Goal: Information Seeking & Learning: Check status

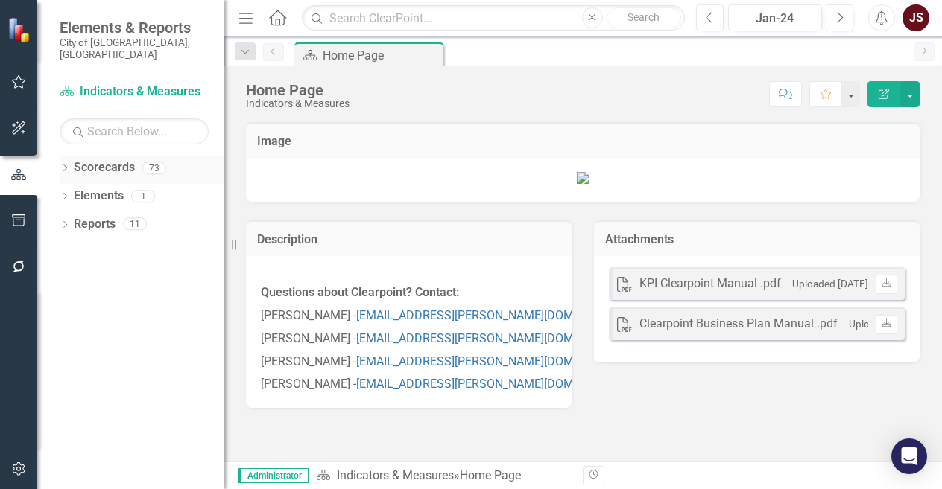
click at [72, 156] on div "Dropdown Scorecards 73" at bounding box center [142, 170] width 164 height 28
click at [66, 165] on icon "Dropdown" at bounding box center [65, 169] width 10 height 8
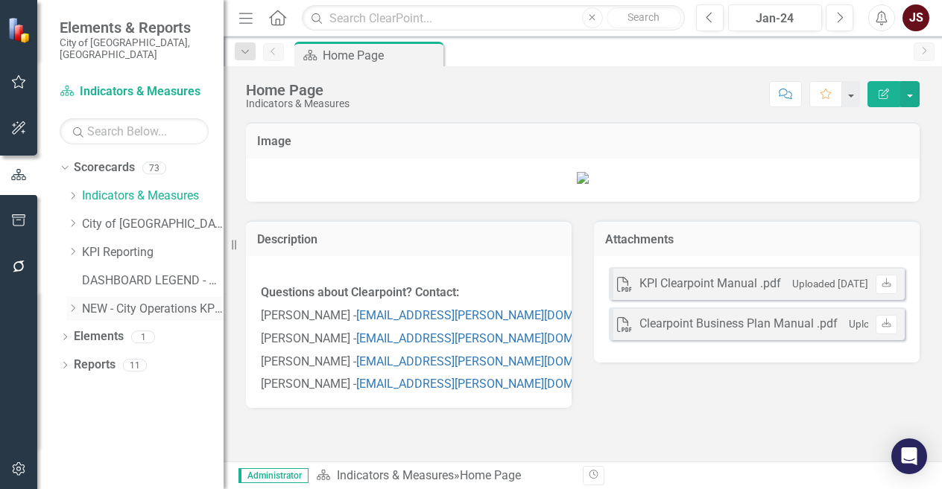
click at [69, 304] on icon "Dropdown" at bounding box center [72, 308] width 11 height 9
click at [158, 329] on link "NEW - Transit KPIs" at bounding box center [160, 337] width 127 height 17
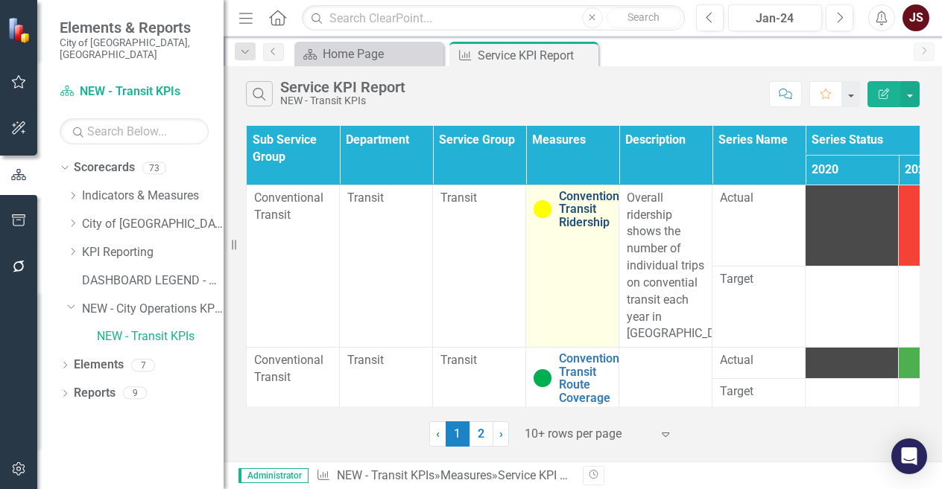
click at [586, 201] on link "Conventional Transit Ridership" at bounding box center [594, 209] width 70 height 39
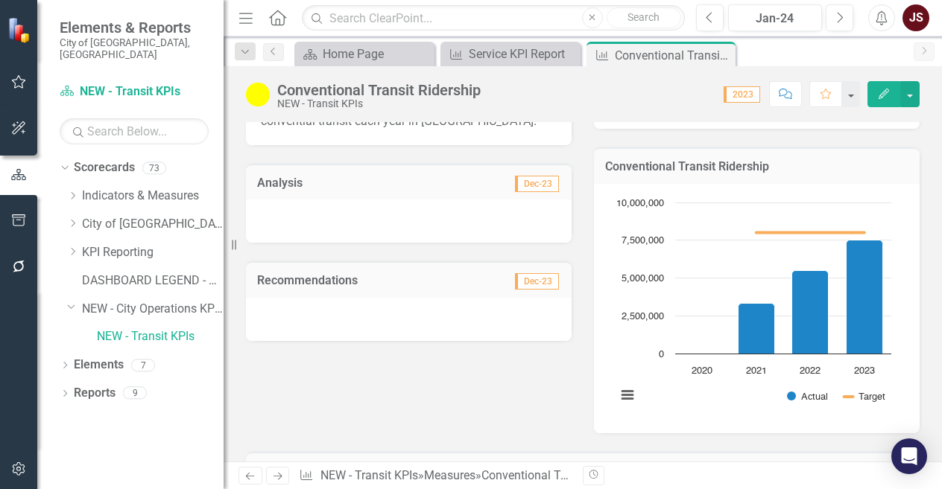
scroll to position [146, 0]
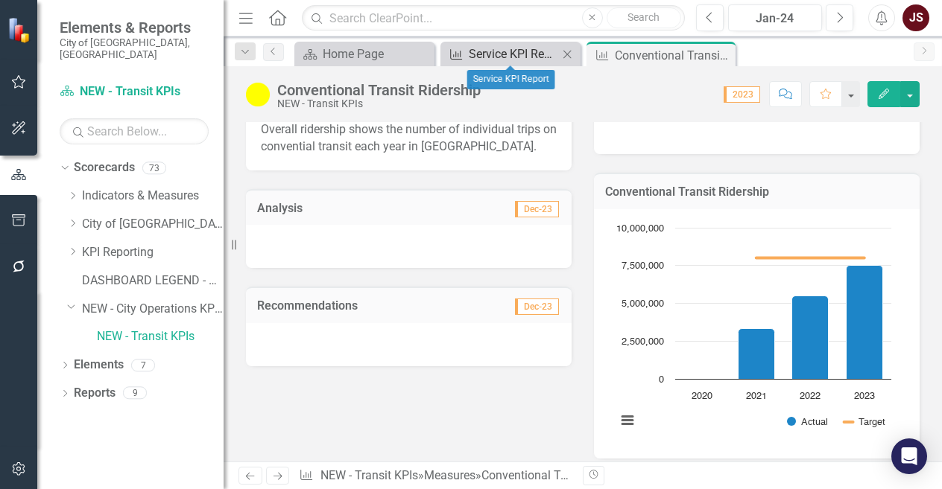
drag, startPoint x: 520, startPoint y: 55, endPoint x: 550, endPoint y: 56, distance: 29.8
click at [550, 56] on div "Service KPI Report" at bounding box center [513, 54] width 89 height 19
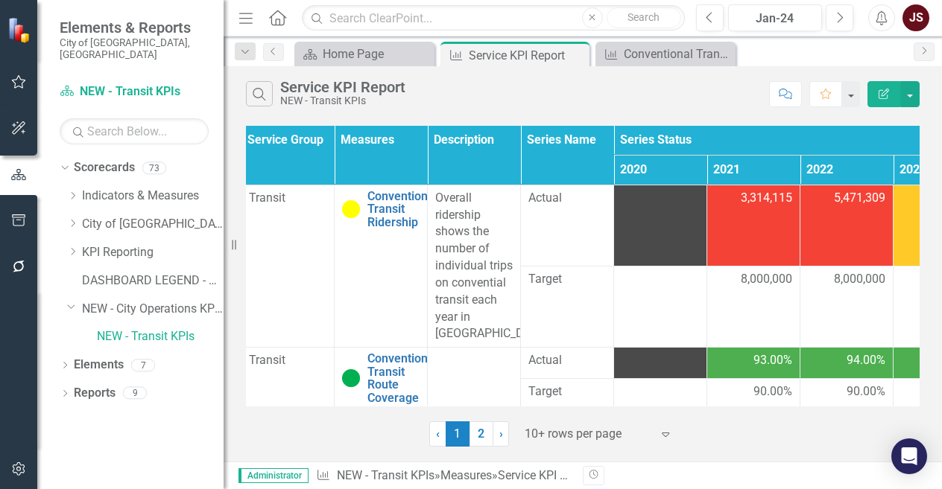
scroll to position [0, 225]
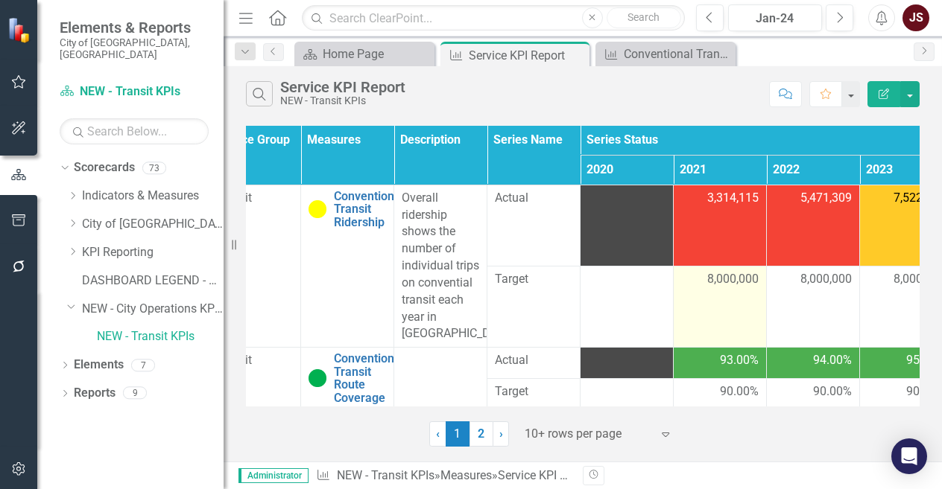
click at [732, 276] on span "8,000,000" at bounding box center [732, 279] width 51 height 17
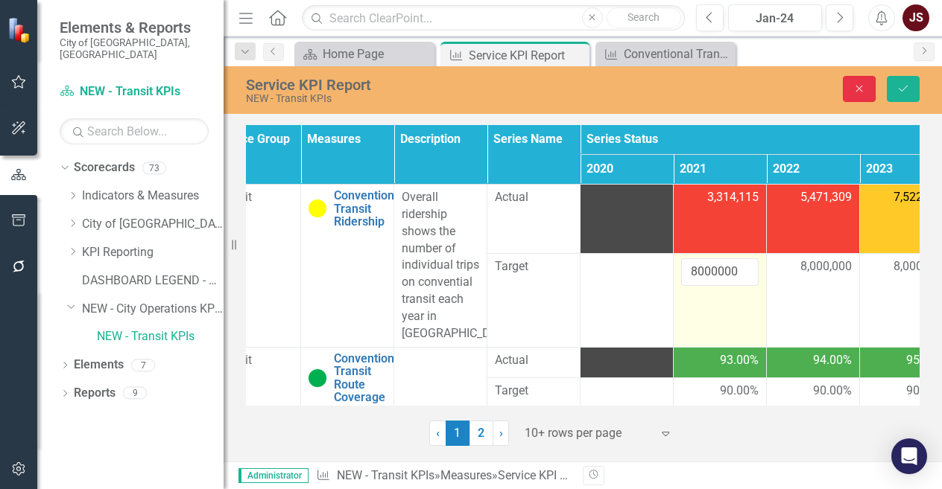
click at [860, 90] on icon "Close" at bounding box center [858, 88] width 13 height 10
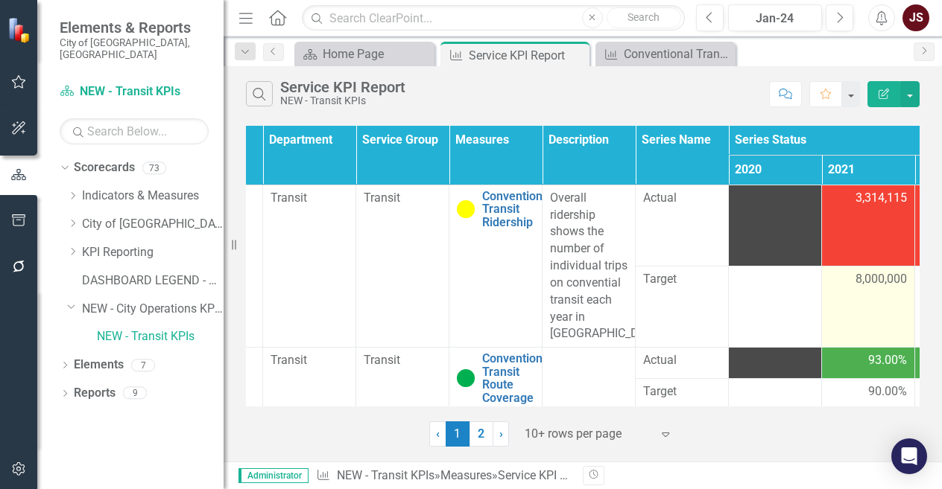
scroll to position [0, 0]
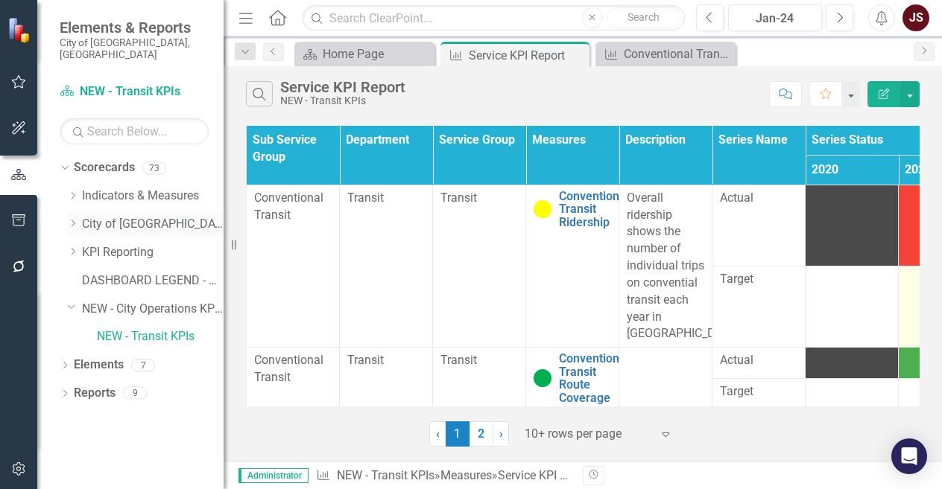
click at [67, 219] on icon "Dropdown" at bounding box center [72, 223] width 11 height 9
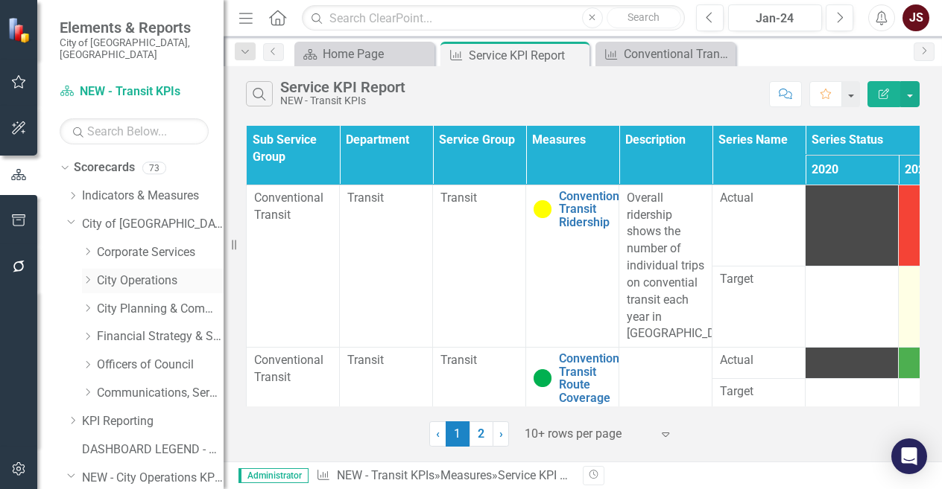
click at [87, 276] on icon "Dropdown" at bounding box center [87, 280] width 11 height 9
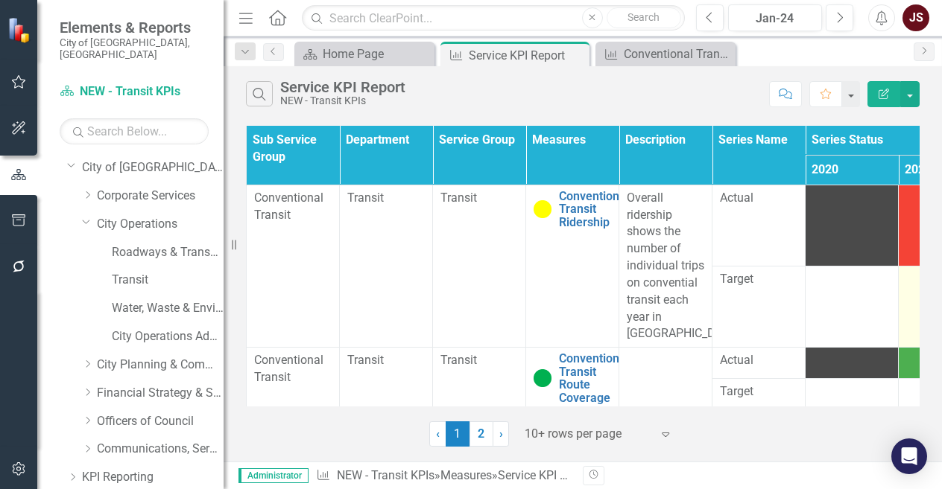
scroll to position [67, 0]
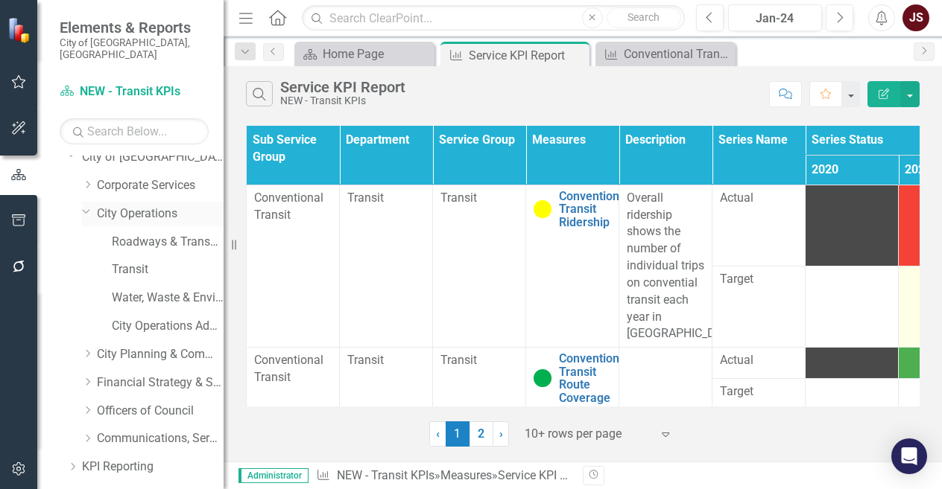
click at [89, 206] on icon "Dropdown" at bounding box center [86, 211] width 9 height 11
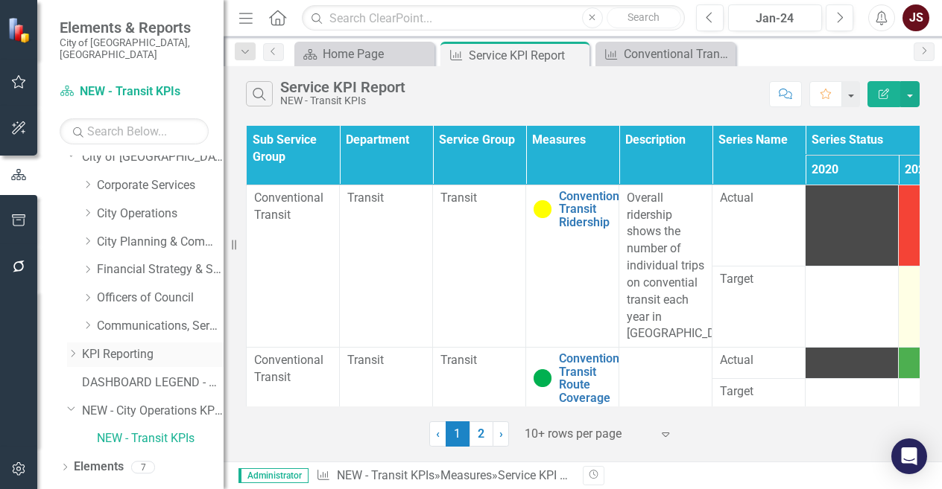
click at [71, 349] on icon "Dropdown" at bounding box center [72, 353] width 11 height 9
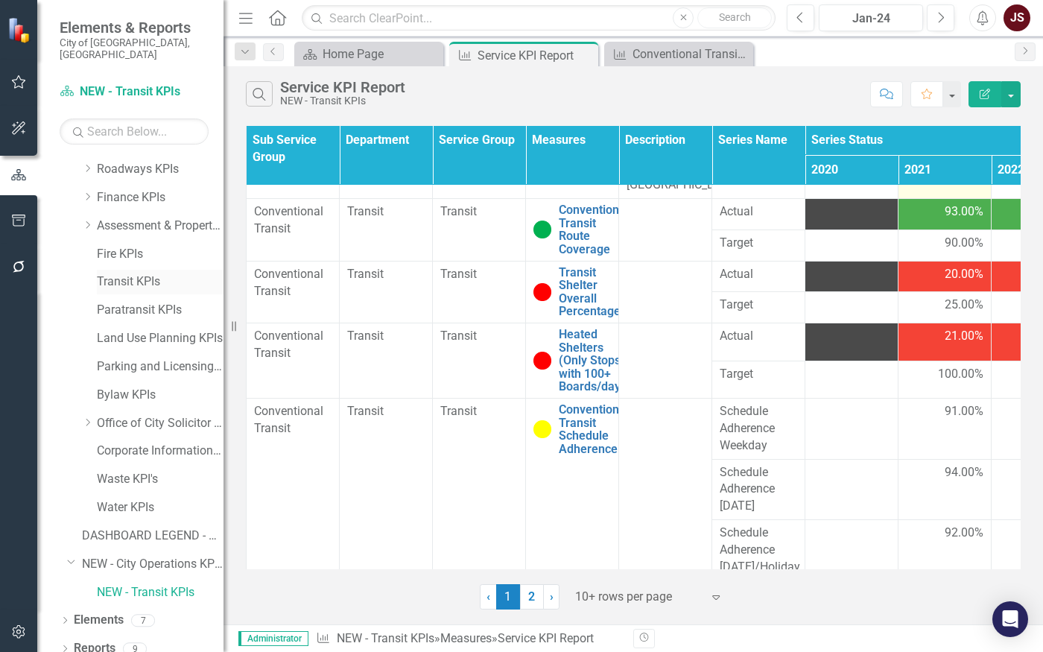
scroll to position [49, 0]
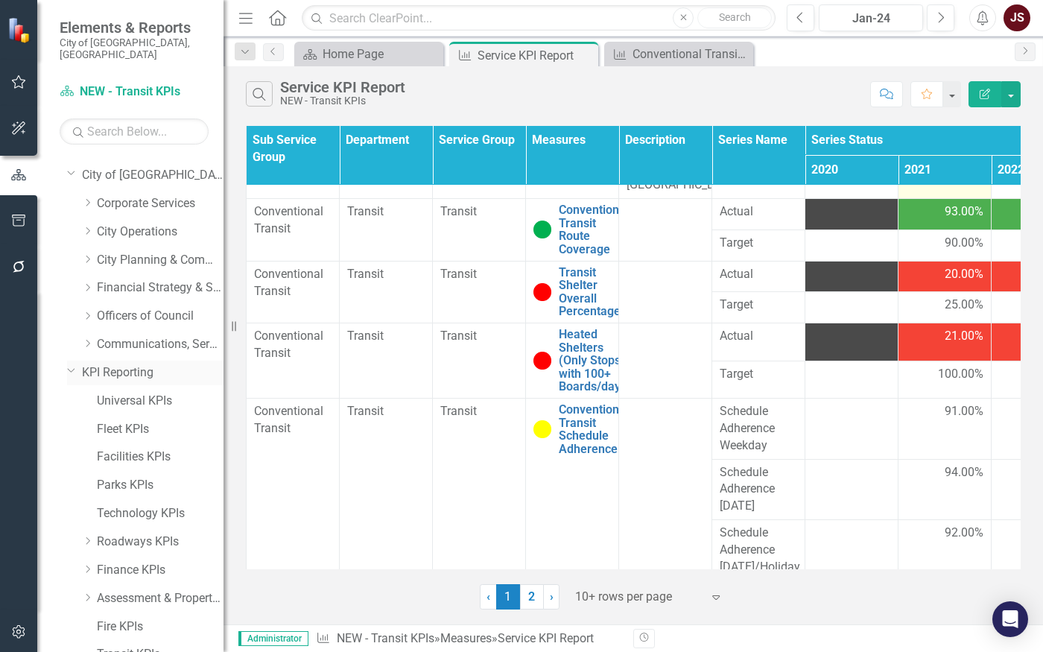
click at [73, 364] on icon "Dropdown" at bounding box center [71, 369] width 9 height 11
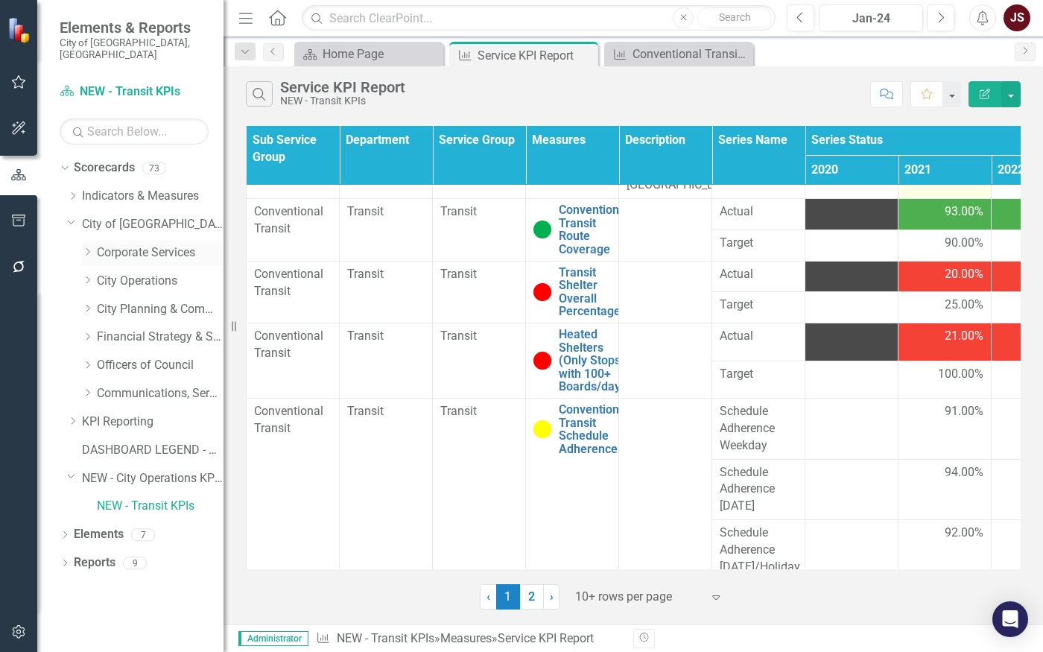
scroll to position [0, 0]
click at [72, 216] on icon "Dropdown" at bounding box center [71, 221] width 9 height 11
